Goal: Task Accomplishment & Management: Manage account settings

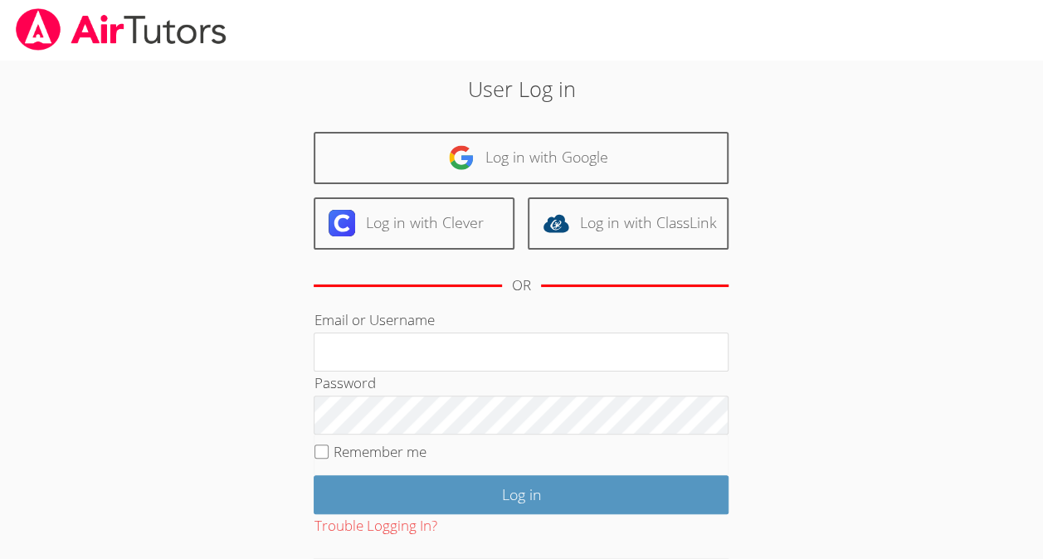
click at [505, 125] on div "User Log in Log in with Google Log in with Clever Log in with ClassLink OR Emai…" at bounding box center [521, 347] width 563 height 549
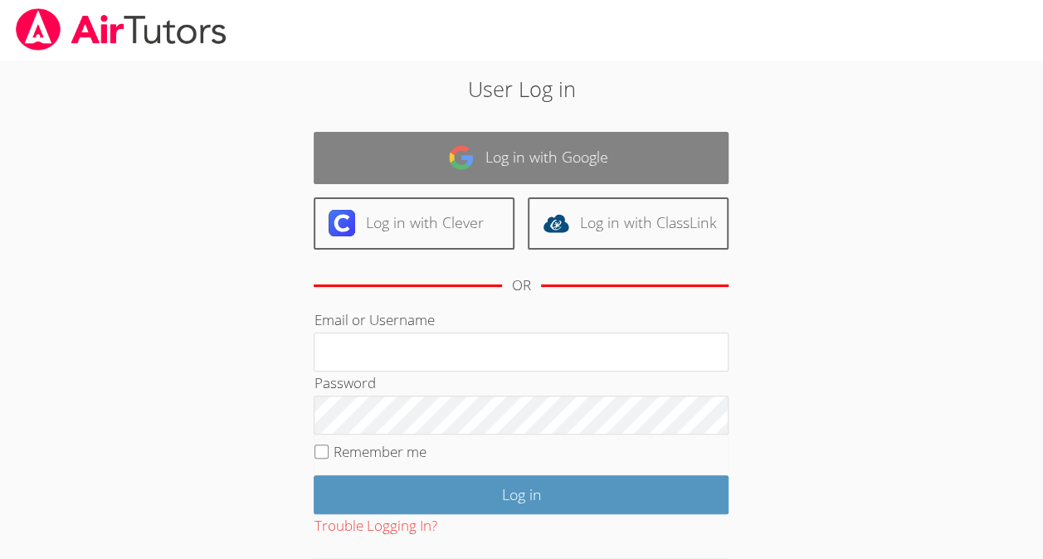
click at [519, 156] on link "Log in with Google" at bounding box center [521, 158] width 415 height 52
